Goal: Information Seeking & Learning: Learn about a topic

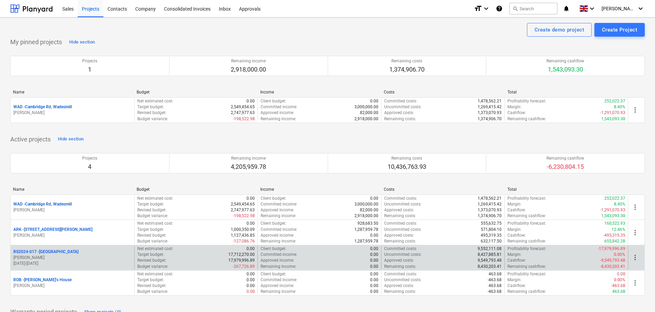
click at [42, 251] on p "RS2024-017 - Lancaster Gate" at bounding box center [45, 252] width 65 height 6
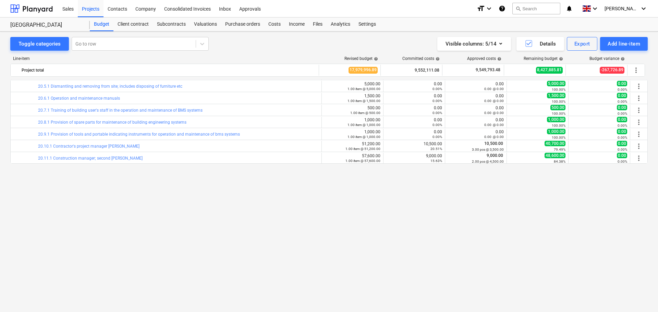
scroll to position [262, 0]
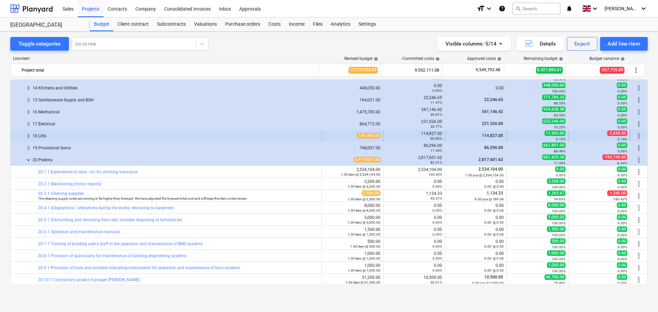
click at [28, 135] on span "keyboard_arrow_right" at bounding box center [28, 136] width 8 height 8
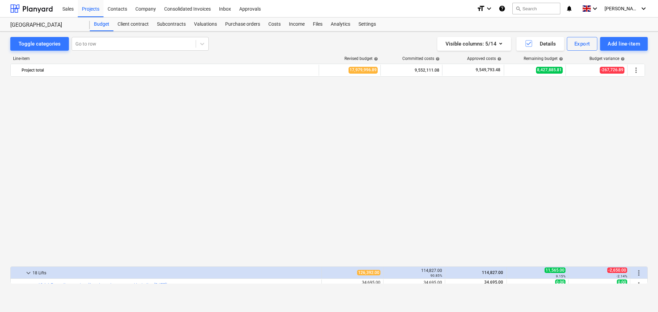
scroll to position [330, 0]
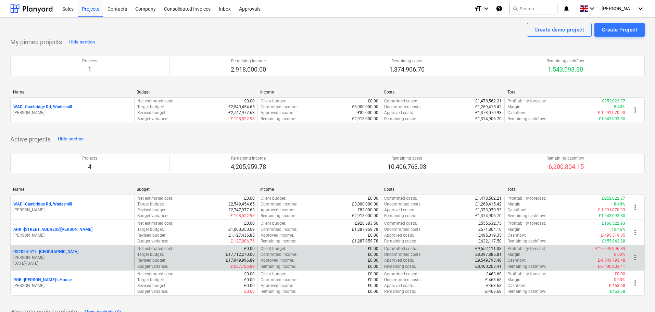
click at [45, 250] on p "RS2024-017 - Lancaster Gate" at bounding box center [45, 252] width 65 height 6
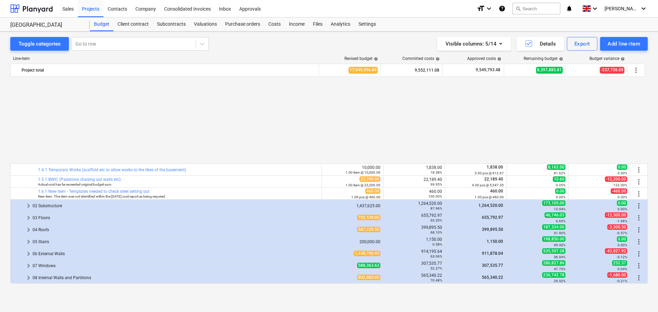
scroll to position [330, 0]
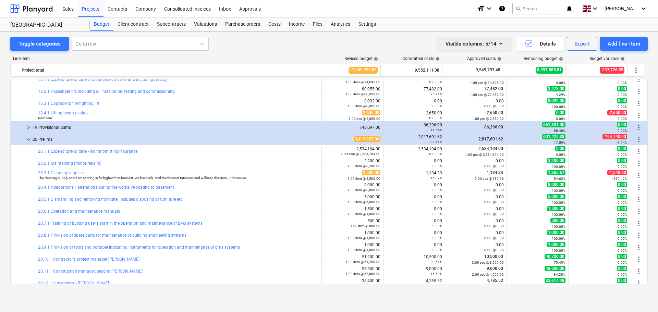
click at [500, 44] on icon "button" at bounding box center [500, 44] width 3 height 2
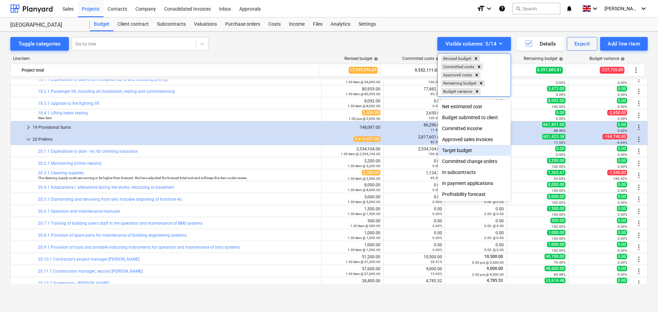
click at [466, 153] on div "Target budget" at bounding box center [474, 150] width 73 height 11
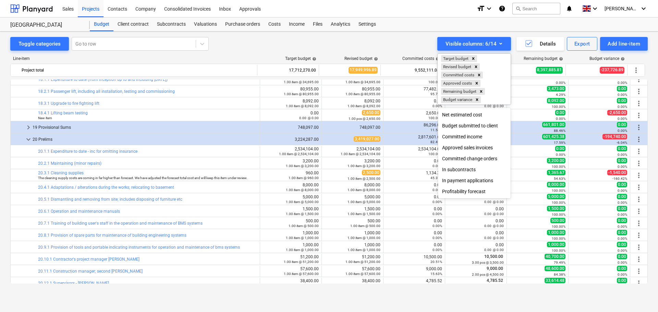
drag, startPoint x: 380, startPoint y: 45, endPoint x: 414, endPoint y: 45, distance: 34.6
click at [381, 45] on div at bounding box center [329, 156] width 658 height 312
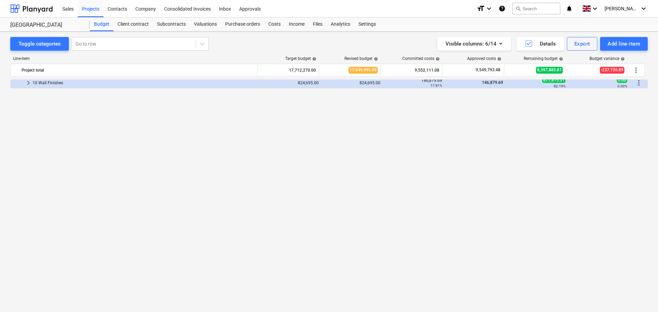
scroll to position [0, 0]
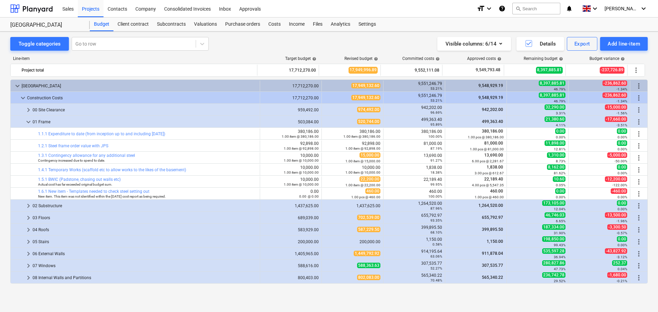
click at [329, 47] on div "Visible columns : 6/14 Details Export Add line-item" at bounding box center [485, 44] width 323 height 14
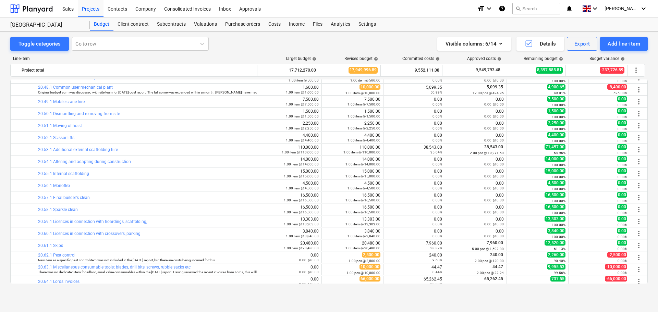
scroll to position [1343, 0]
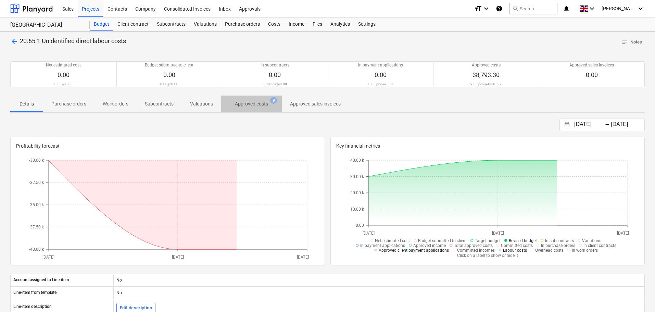
click at [257, 102] on p "Approved costs" at bounding box center [251, 103] width 33 height 7
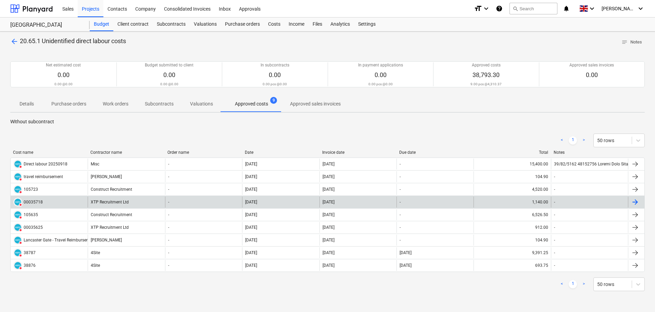
click at [103, 203] on div "XTP Recruitment Ltd" at bounding box center [126, 202] width 77 height 11
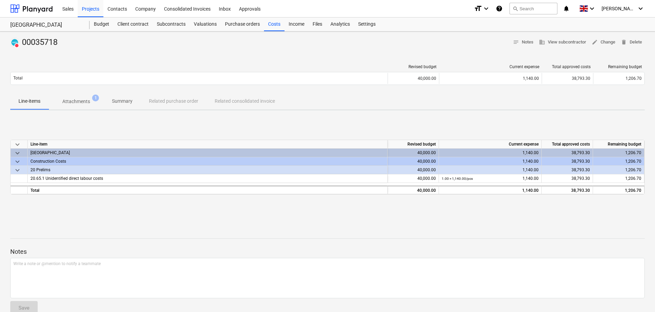
click at [78, 103] on p "Attachments" at bounding box center [76, 101] width 28 height 7
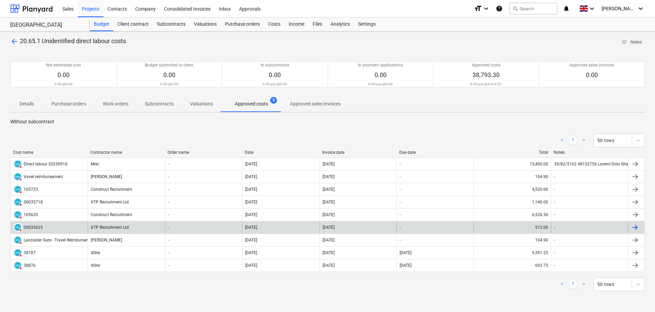
click at [123, 228] on div "XTP Recruitment Ltd" at bounding box center [126, 227] width 77 height 11
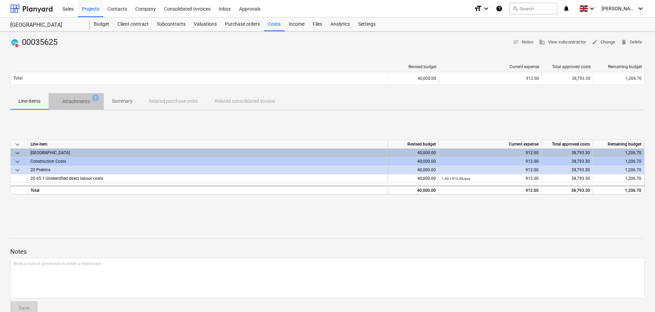
click at [83, 102] on p "Attachments" at bounding box center [76, 101] width 28 height 7
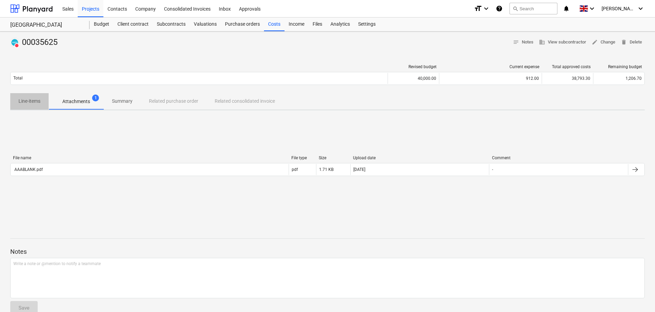
click at [38, 103] on p "Line-items" at bounding box center [30, 101] width 22 height 7
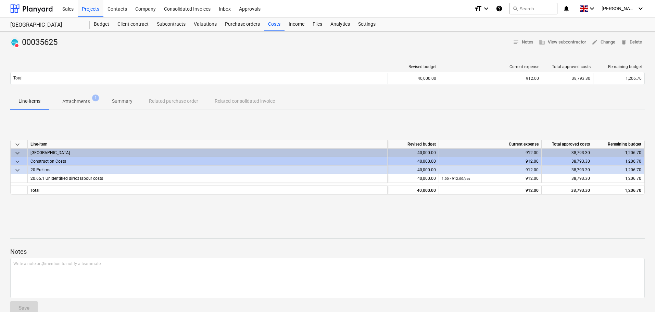
click at [156, 125] on div "keyboard_arrow_down Line-item Revised budget Current expense Total approved cos…" at bounding box center [327, 167] width 635 height 103
click at [97, 23] on div "Budget" at bounding box center [102, 24] width 24 height 14
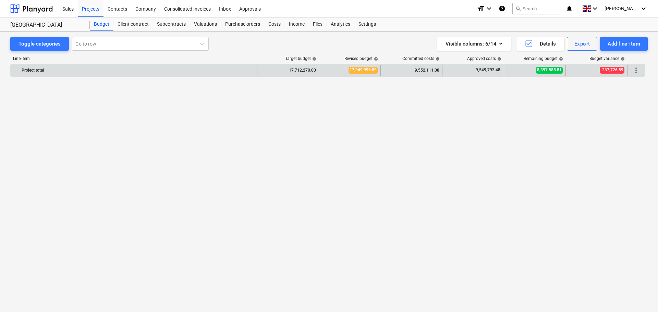
scroll to position [1343, 0]
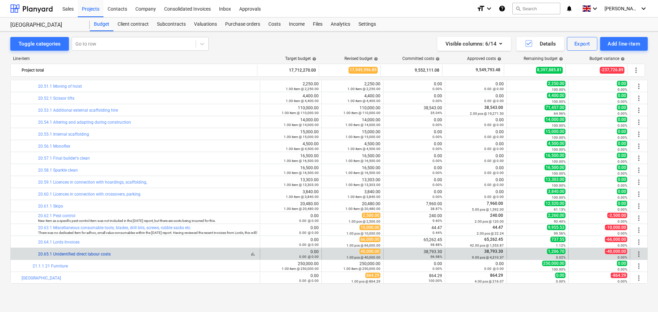
click at [83, 253] on link "20.65.1 Unidentified direct labour costs" at bounding box center [74, 254] width 73 height 5
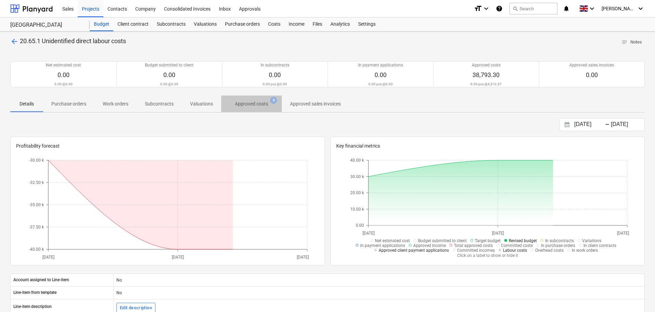
click at [258, 105] on p "Approved costs" at bounding box center [251, 103] width 33 height 7
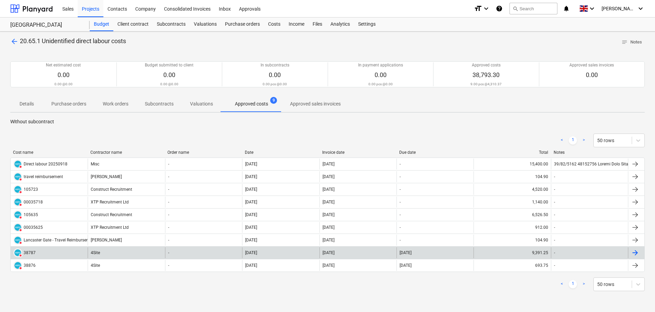
click at [109, 253] on div "4Site" at bounding box center [126, 252] width 77 height 11
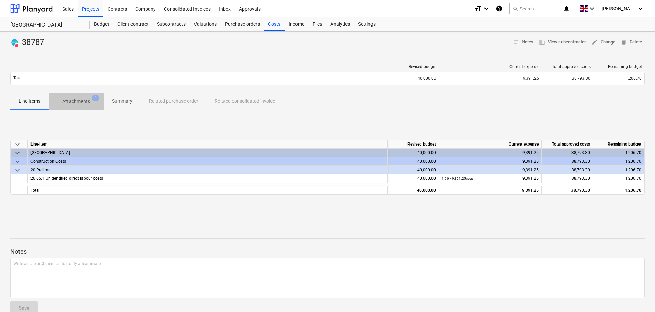
click at [83, 101] on p "Attachments" at bounding box center [76, 101] width 28 height 7
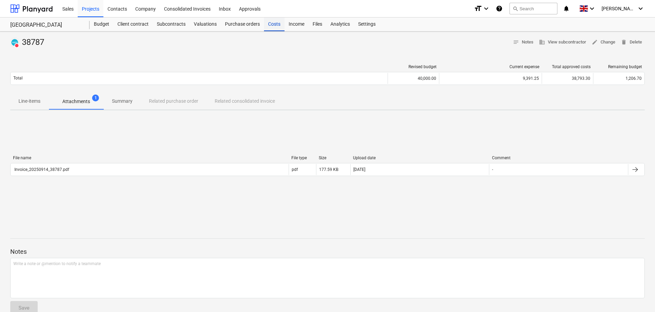
click at [274, 23] on div "Costs" at bounding box center [274, 24] width 21 height 14
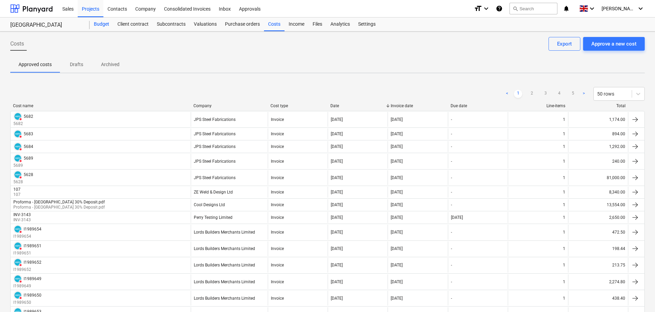
click at [103, 25] on div "Budget" at bounding box center [102, 24] width 24 height 14
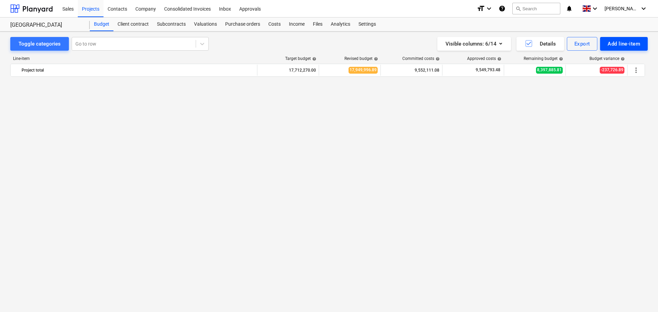
scroll to position [1343, 0]
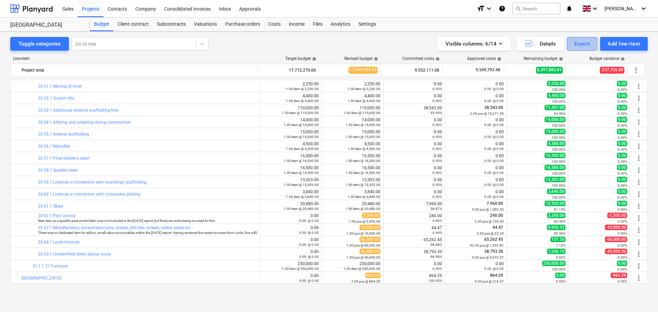
click at [580, 42] on div "Export" at bounding box center [582, 43] width 16 height 9
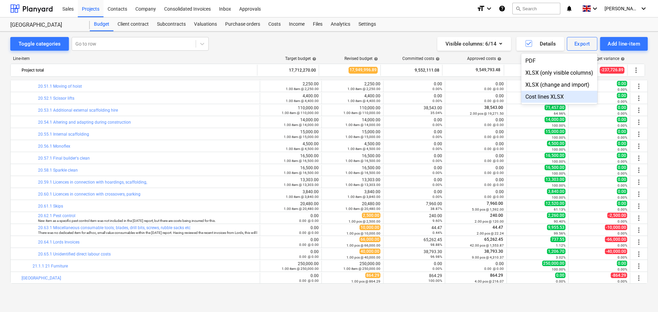
click at [550, 96] on div "Cost lines XLSX" at bounding box center [559, 97] width 76 height 12
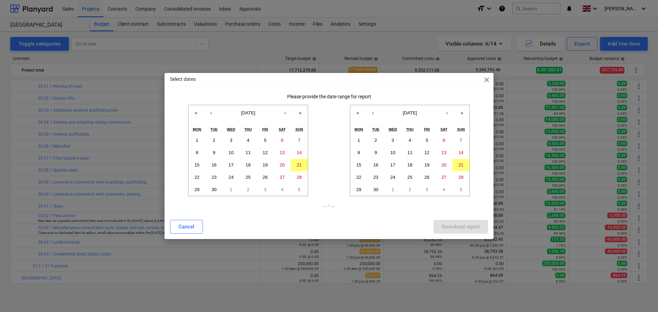
click at [488, 79] on span "close" at bounding box center [486, 80] width 8 height 8
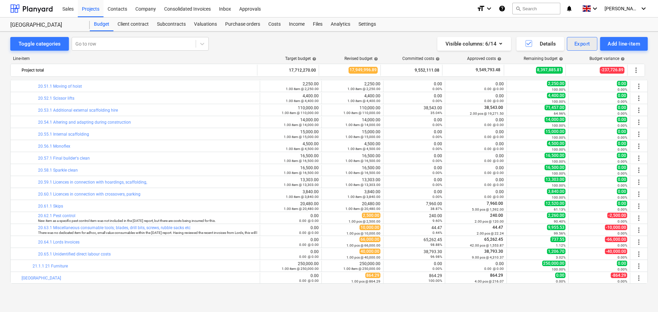
click at [579, 46] on div "Export" at bounding box center [582, 43] width 16 height 9
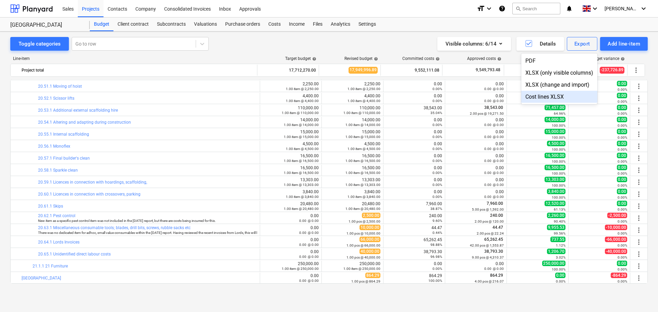
click at [543, 96] on div "Cost lines XLSX" at bounding box center [559, 97] width 76 height 12
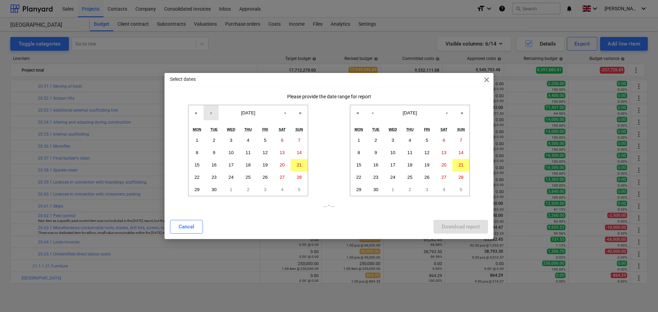
click at [213, 113] on button "‹" at bounding box center [211, 112] width 15 height 15
click at [214, 141] on abbr "1" at bounding box center [214, 140] width 2 height 5
click at [448, 113] on button "›" at bounding box center [446, 112] width 15 height 15
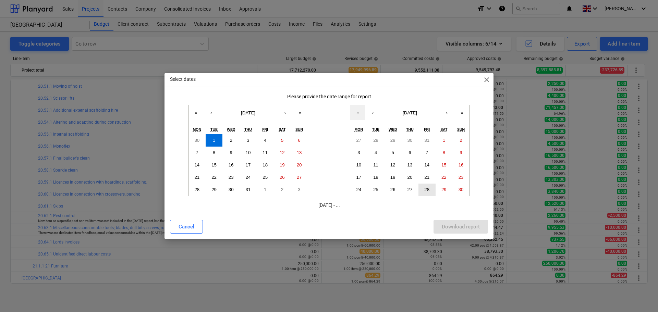
click at [423, 186] on button "28" at bounding box center [426, 190] width 17 height 12
click at [208, 112] on button "‹" at bounding box center [211, 112] width 15 height 15
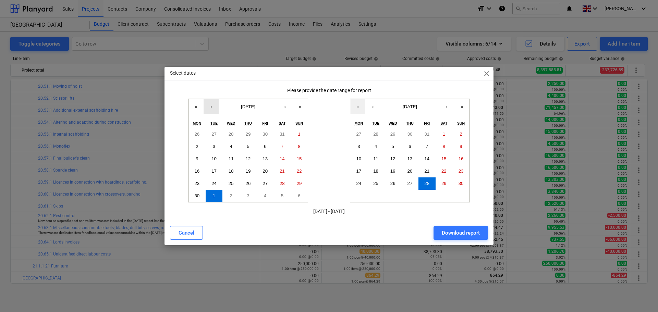
click at [209, 112] on button "‹" at bounding box center [211, 106] width 15 height 15
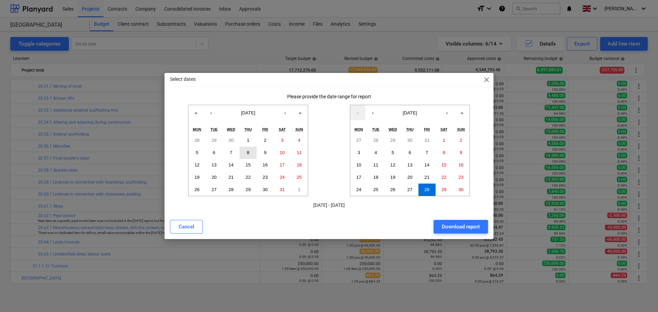
click at [248, 152] on abbr "8" at bounding box center [248, 152] width 2 height 5
click at [459, 226] on div "Download report" at bounding box center [461, 226] width 38 height 9
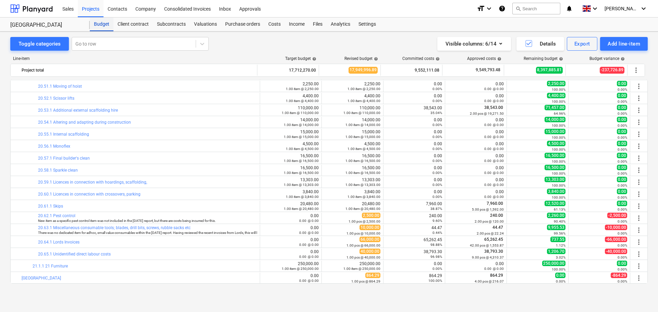
click at [98, 23] on div "Budget" at bounding box center [102, 24] width 24 height 14
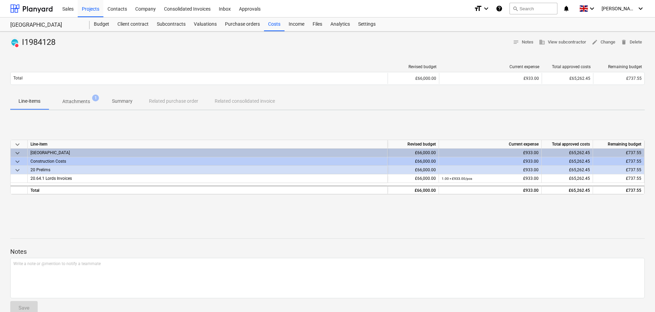
click at [75, 100] on p "Attachments" at bounding box center [76, 101] width 28 height 7
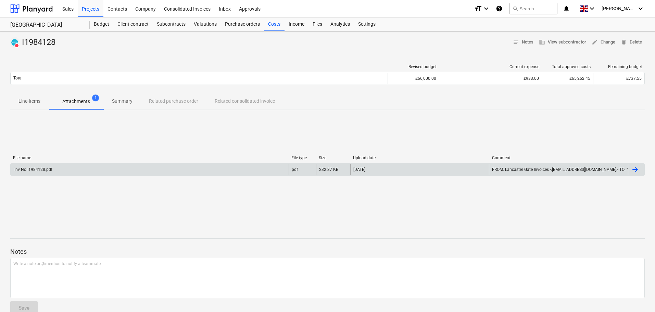
click at [93, 171] on div "Inv No I1984128.pdf" at bounding box center [150, 169] width 278 height 11
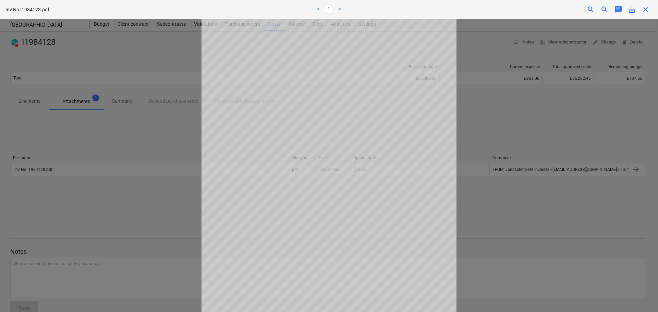
click at [500, 100] on div at bounding box center [329, 165] width 658 height 293
click at [646, 8] on span "close" at bounding box center [645, 9] width 8 height 8
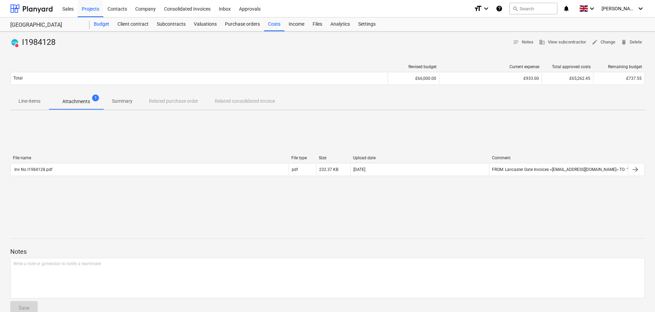
click at [96, 23] on div "Budget" at bounding box center [102, 24] width 24 height 14
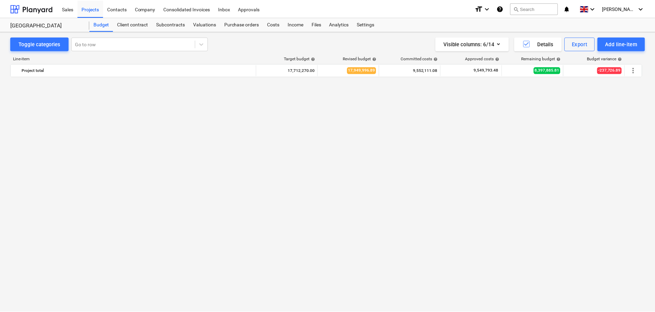
scroll to position [1343, 0]
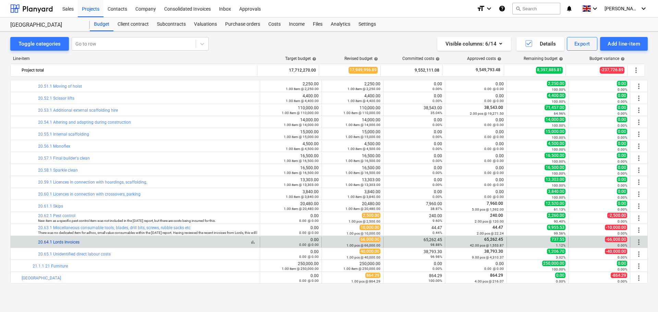
click at [60, 240] on link "20.64.1 Lords Invoices" at bounding box center [58, 242] width 41 height 5
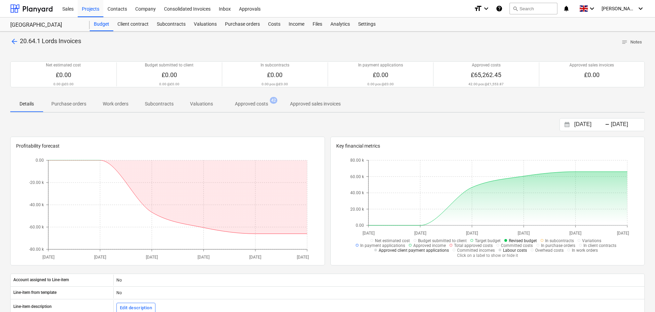
click at [247, 102] on p "Approved costs" at bounding box center [251, 103] width 33 height 7
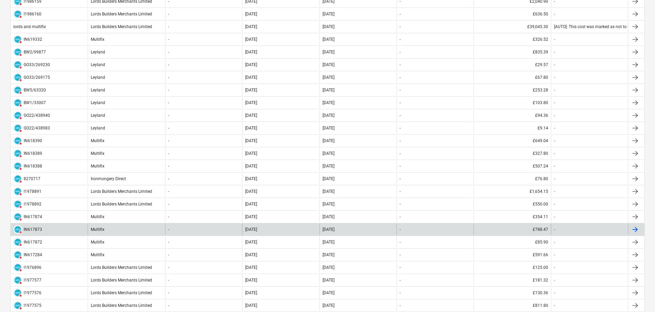
scroll to position [240, 0]
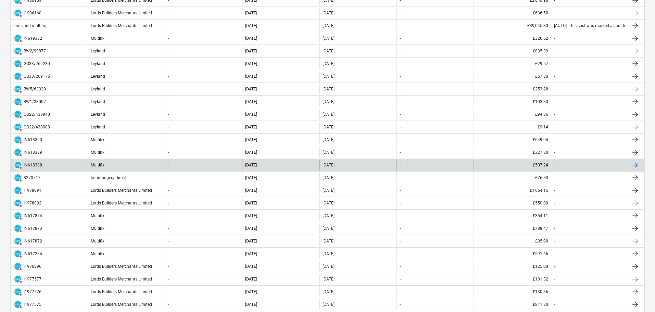
click at [125, 163] on div "Multifix" at bounding box center [126, 165] width 77 height 11
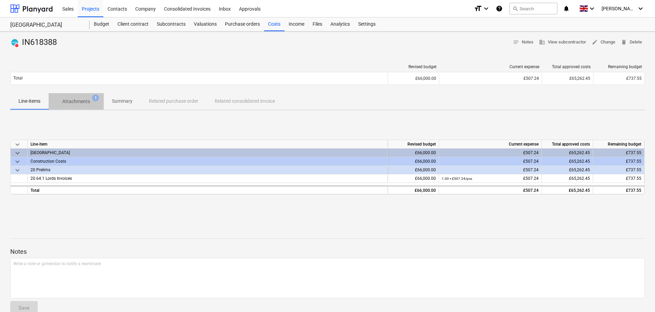
click at [89, 106] on span "Attachments 1" at bounding box center [76, 101] width 55 height 12
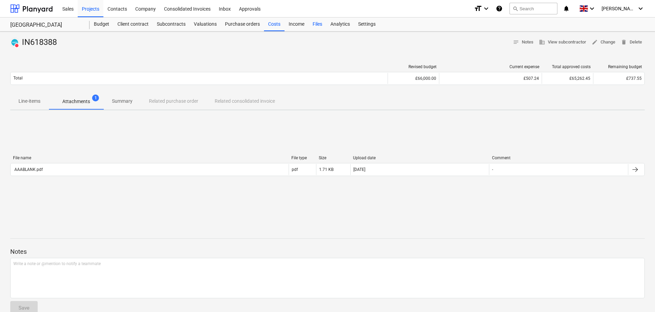
click at [314, 24] on div "Files" at bounding box center [318, 24] width 18 height 14
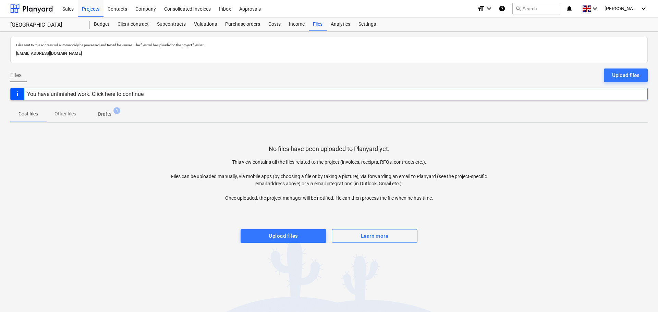
click at [107, 112] on p "Drafts" at bounding box center [104, 114] width 13 height 7
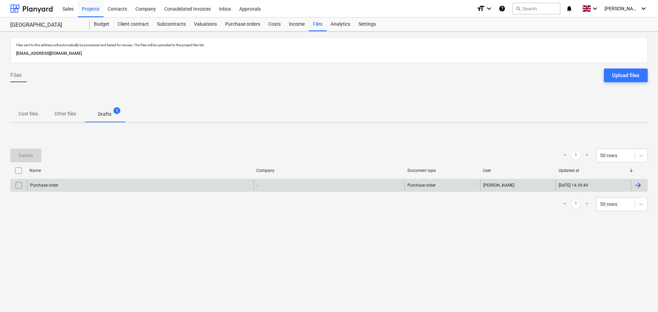
click at [197, 181] on div "Purchase order" at bounding box center [140, 185] width 226 height 11
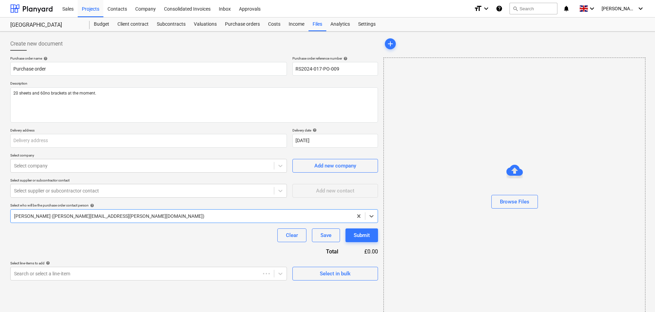
type textarea "x"
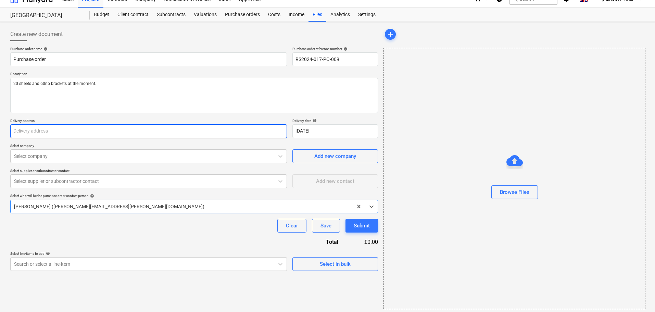
scroll to position [12, 0]
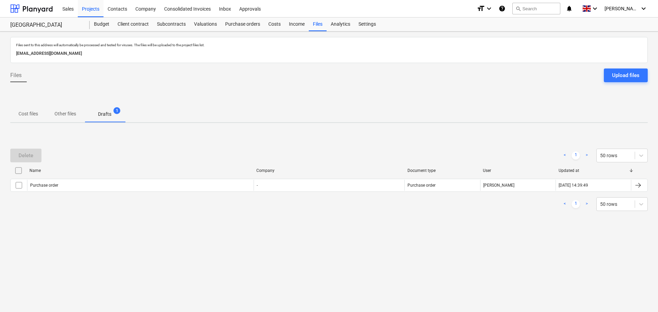
click at [505, 10] on icon "help" at bounding box center [502, 8] width 7 height 8
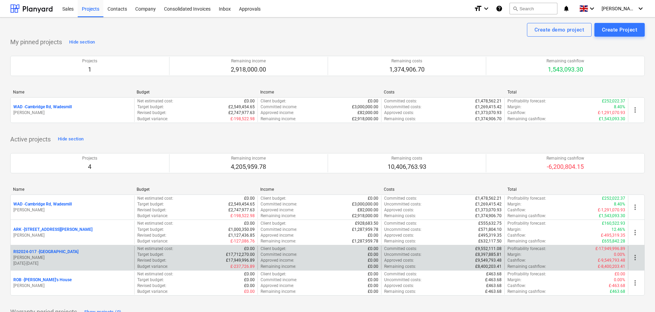
click at [44, 251] on p "RS2024-017 - [GEOGRAPHIC_DATA]" at bounding box center [45, 252] width 65 height 6
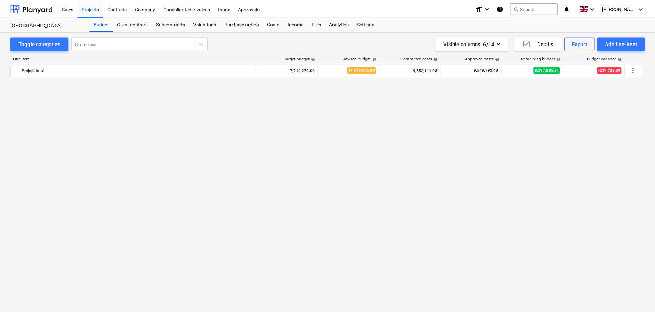
scroll to position [1343, 0]
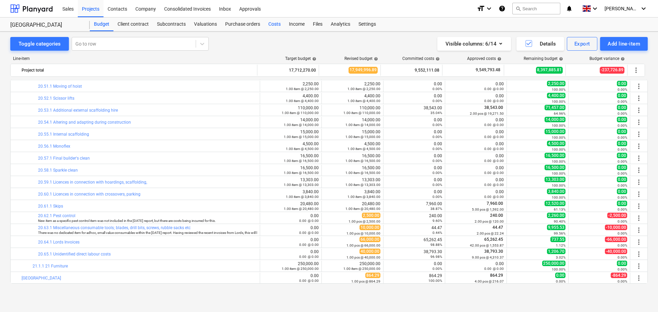
click at [275, 24] on div "Costs" at bounding box center [274, 24] width 21 height 14
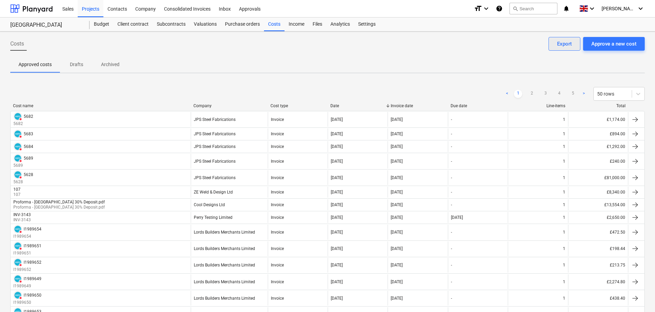
click at [569, 45] on div "Export" at bounding box center [564, 43] width 15 height 9
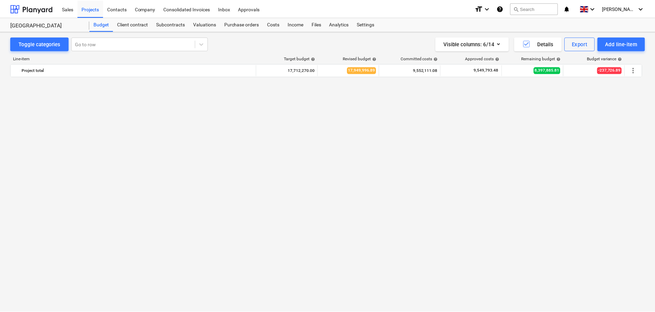
scroll to position [1343, 0]
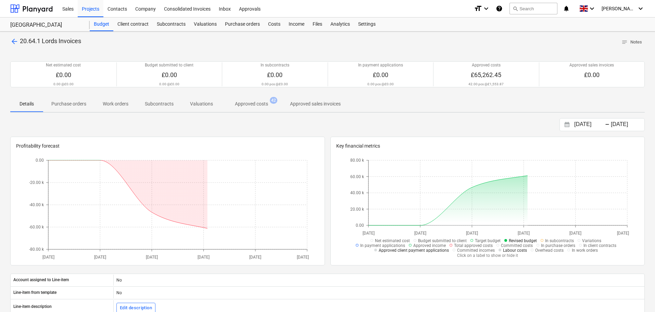
click at [247, 104] on p "Approved costs" at bounding box center [251, 103] width 33 height 7
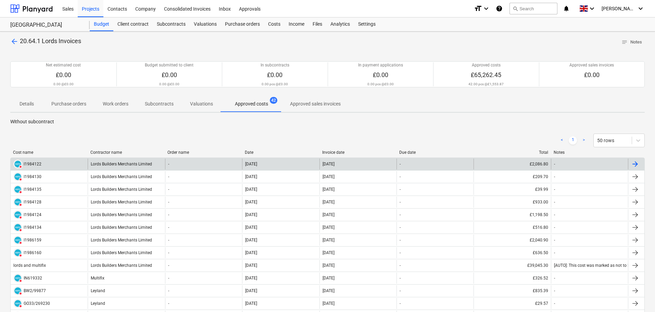
click at [119, 163] on div "Lords Builders Merchants Limited" at bounding box center [126, 164] width 77 height 11
click at [142, 164] on div "Lords Builders Merchants Limited" at bounding box center [126, 164] width 77 height 11
